Goal: Find specific page/section: Find specific page/section

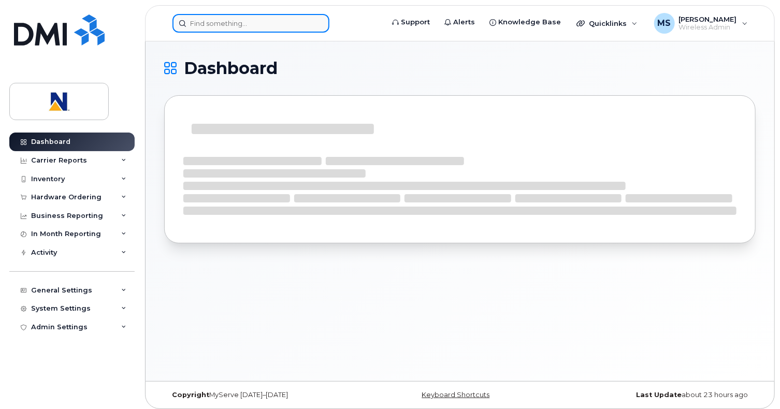
click at [226, 27] on input at bounding box center [251, 23] width 157 height 19
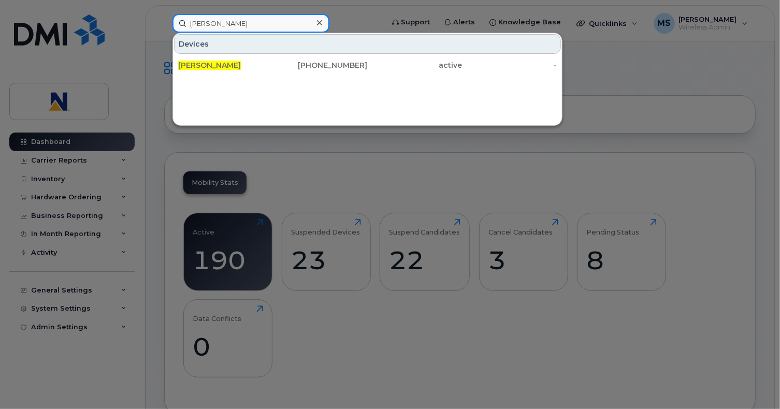
type input "[PERSON_NAME]"
click at [236, 64] on div "[PERSON_NAME]" at bounding box center [225, 65] width 95 height 10
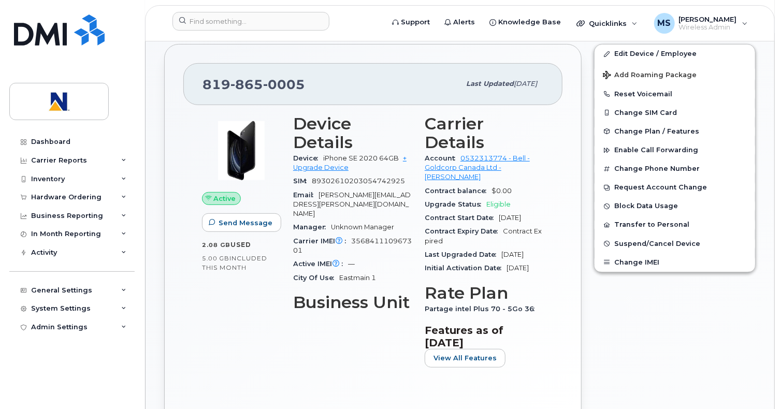
scroll to position [207, 0]
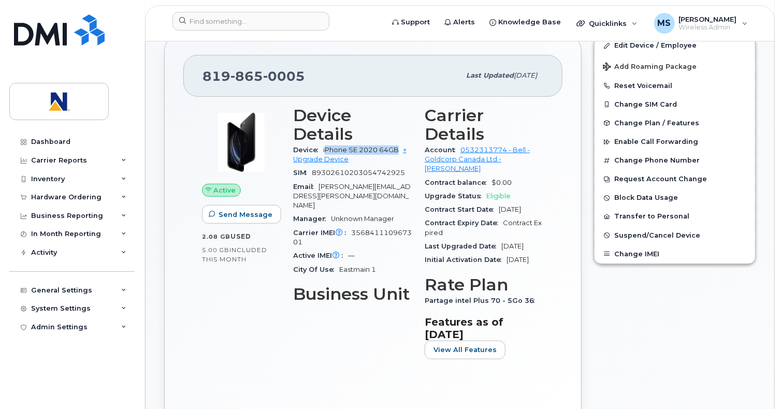
drag, startPoint x: 325, startPoint y: 148, endPoint x: 397, endPoint y: 152, distance: 71.6
click at [397, 152] on span "iPhone SE 2020 64GB" at bounding box center [361, 150] width 76 height 8
